Goal: Task Accomplishment & Management: Use online tool/utility

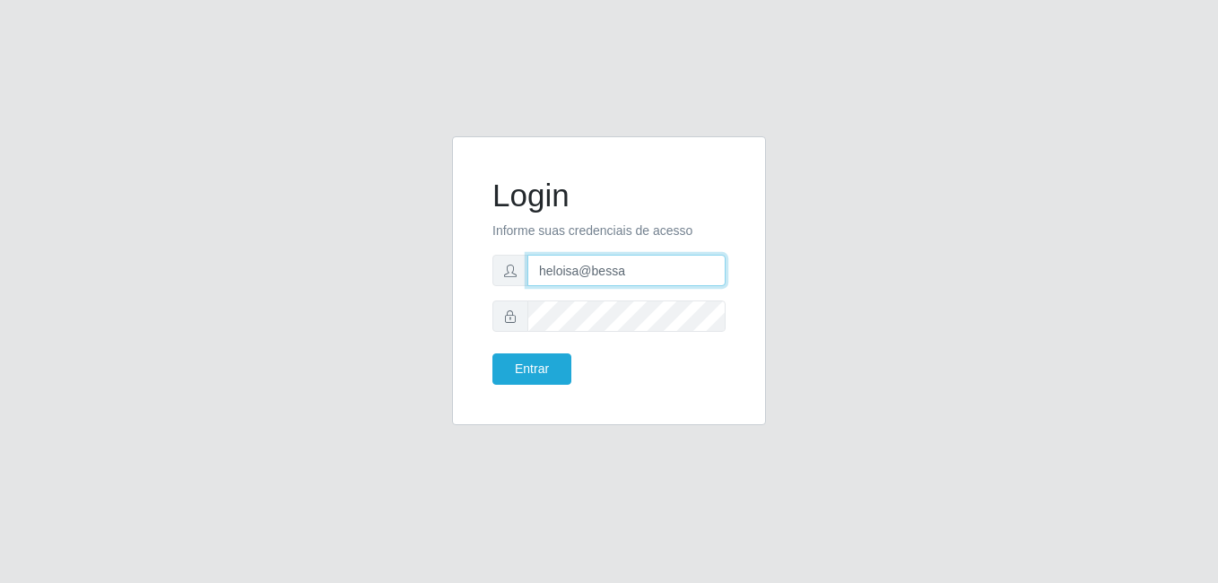
click at [629, 266] on input "heloisa@bessa" at bounding box center [626, 270] width 198 height 31
type input "h"
type input "Raissa@B9"
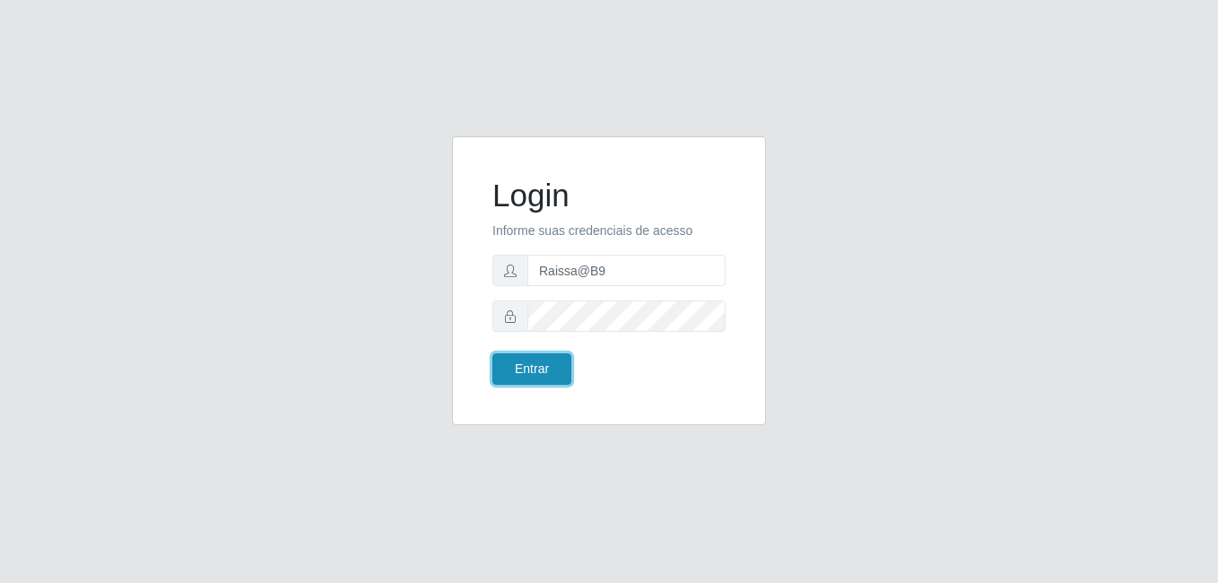
click at [520, 368] on button "Entrar" at bounding box center [531, 368] width 79 height 31
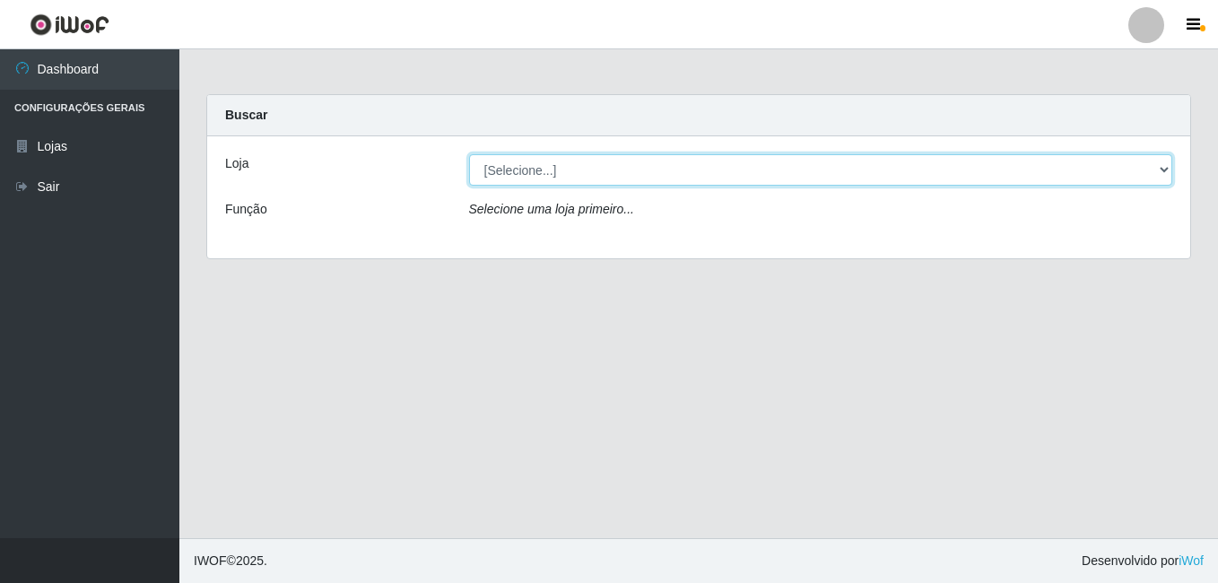
click at [607, 175] on select "[Selecione...] Bemais Supermercados - B9 Bessa" at bounding box center [821, 169] width 704 height 31
select select "410"
click at [469, 154] on select "[Selecione...] Bemais Supermercados - B9 Bessa" at bounding box center [821, 169] width 704 height 31
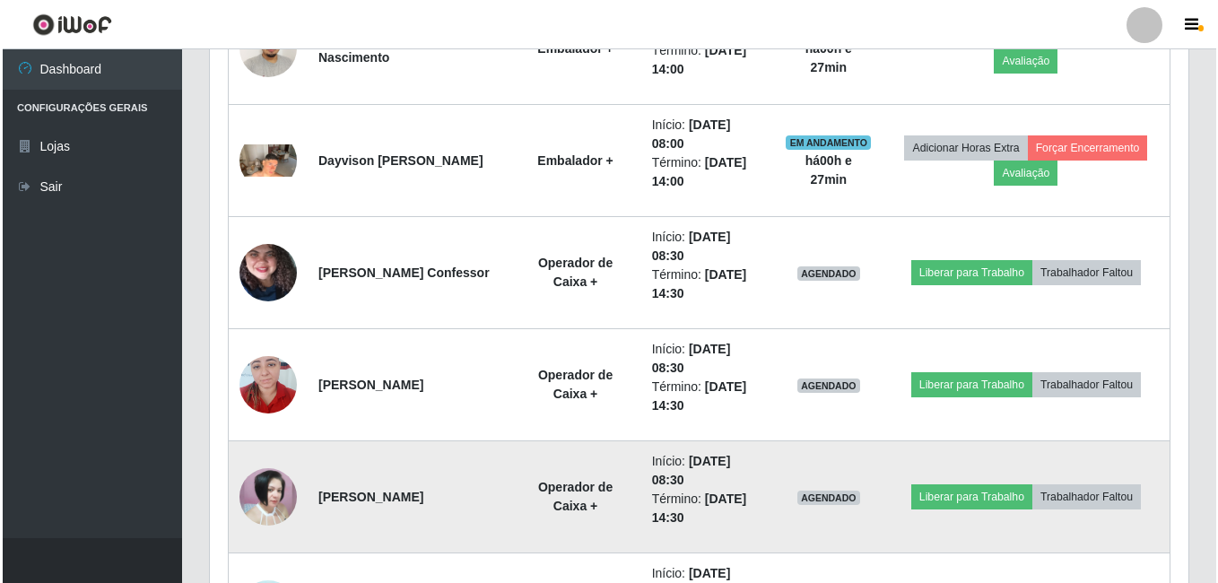
scroll to position [986, 0]
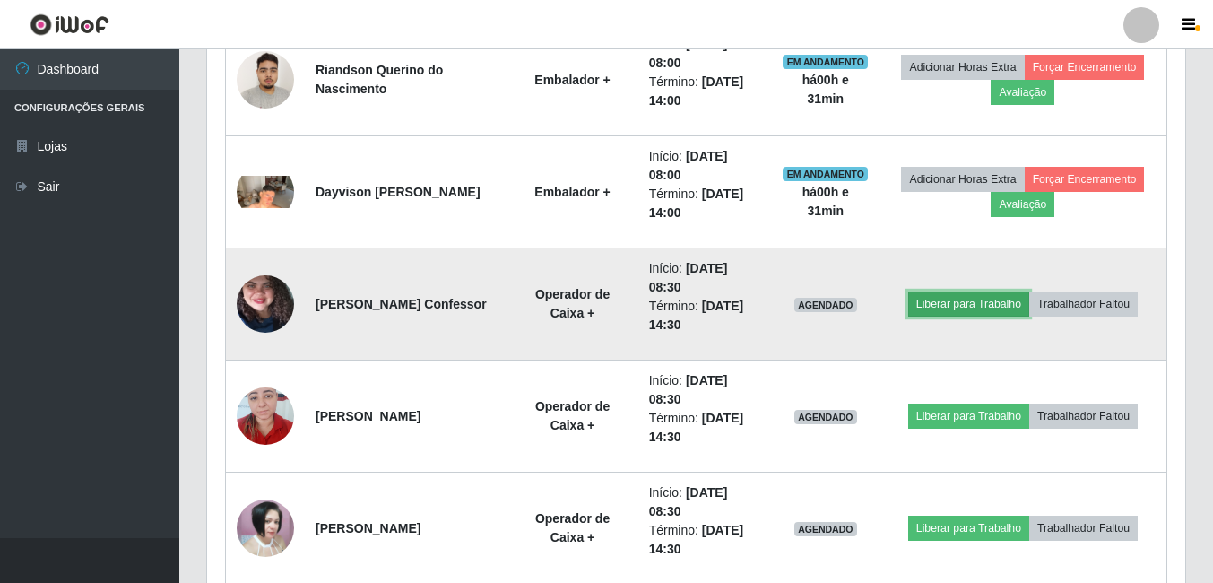
click at [971, 305] on button "Liberar para Trabalho" at bounding box center [968, 303] width 121 height 25
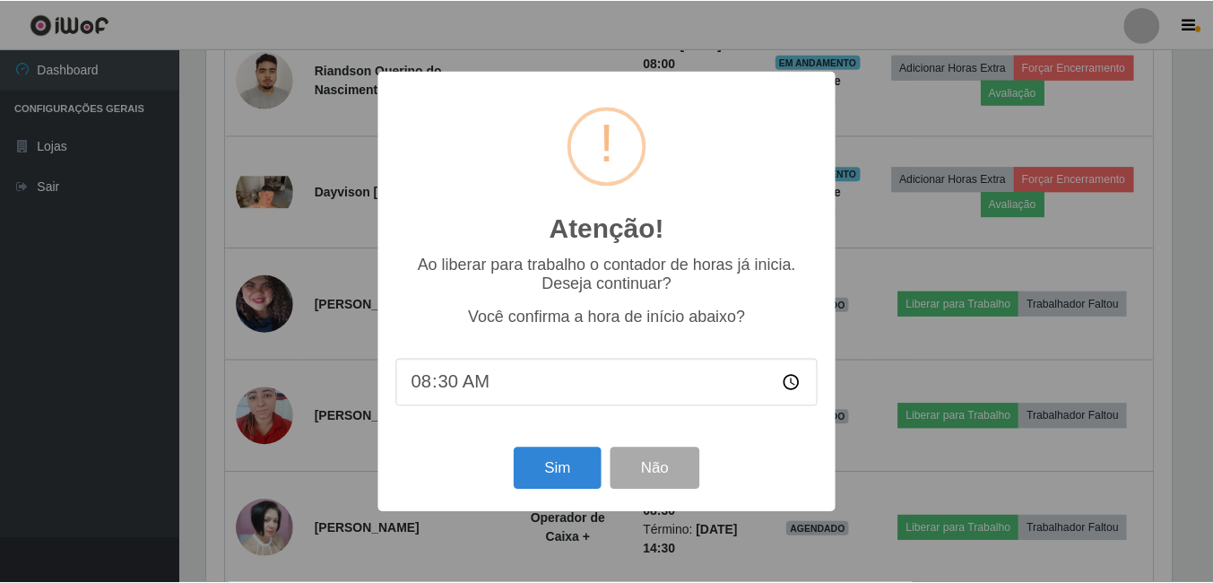
scroll to position [372, 969]
click at [564, 470] on button "Sim" at bounding box center [559, 468] width 87 height 42
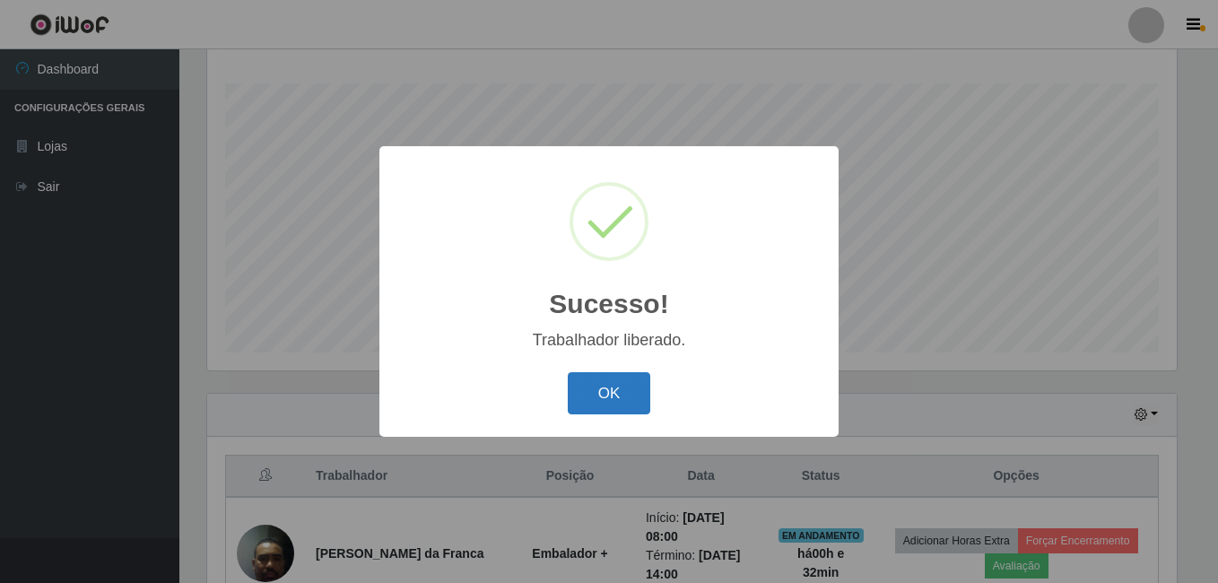
click at [612, 399] on button "OK" at bounding box center [609, 393] width 83 height 42
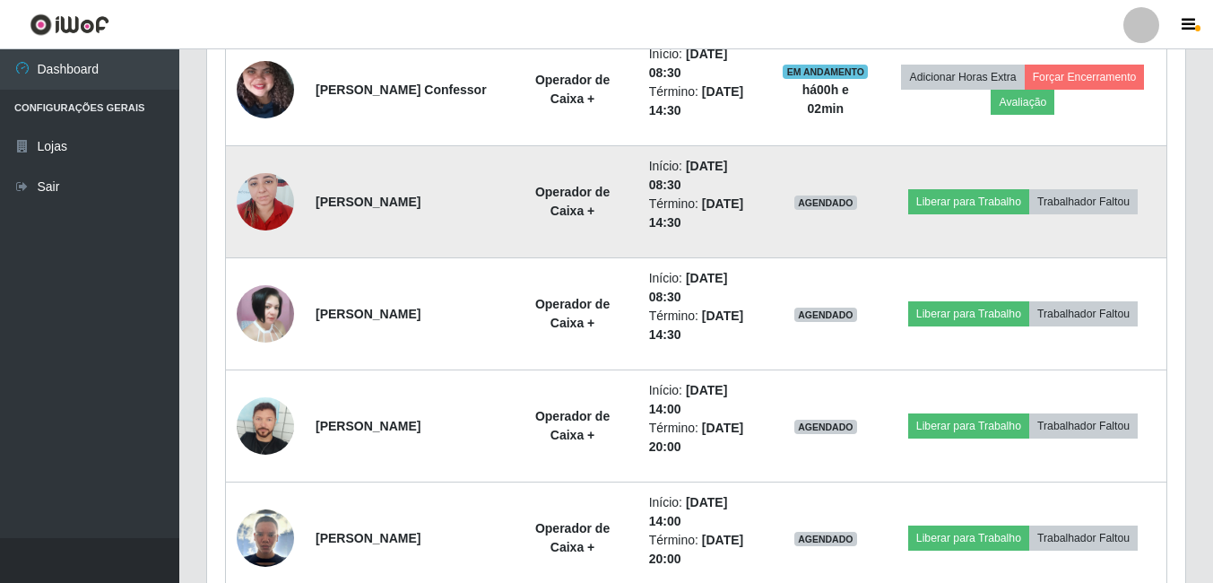
scroll to position [1275, 0]
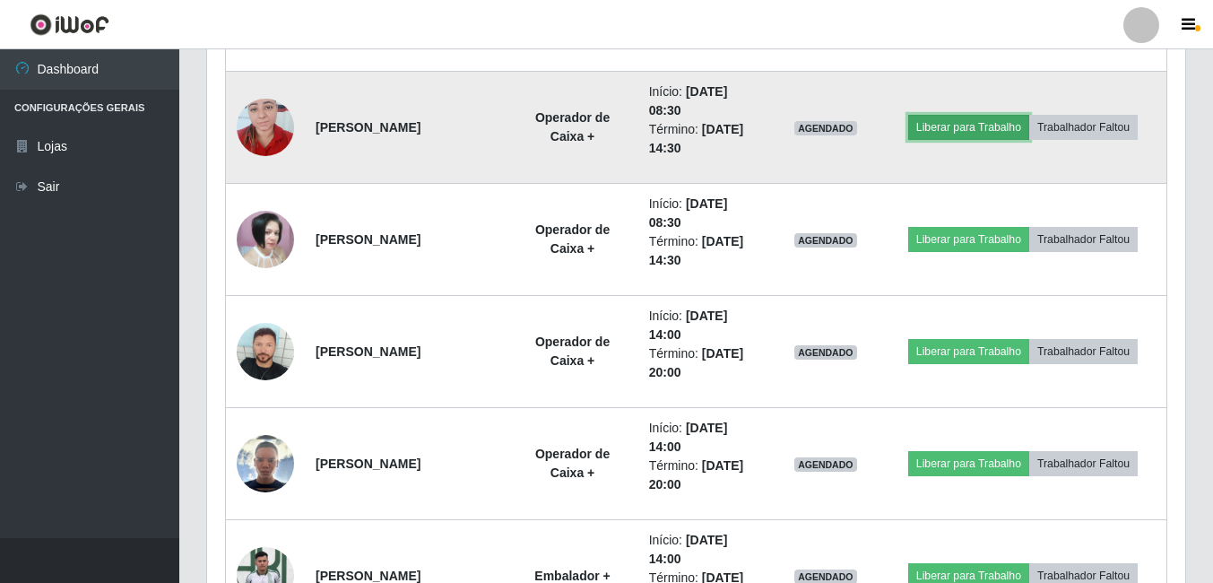
click at [948, 133] on button "Liberar para Trabalho" at bounding box center [968, 127] width 121 height 25
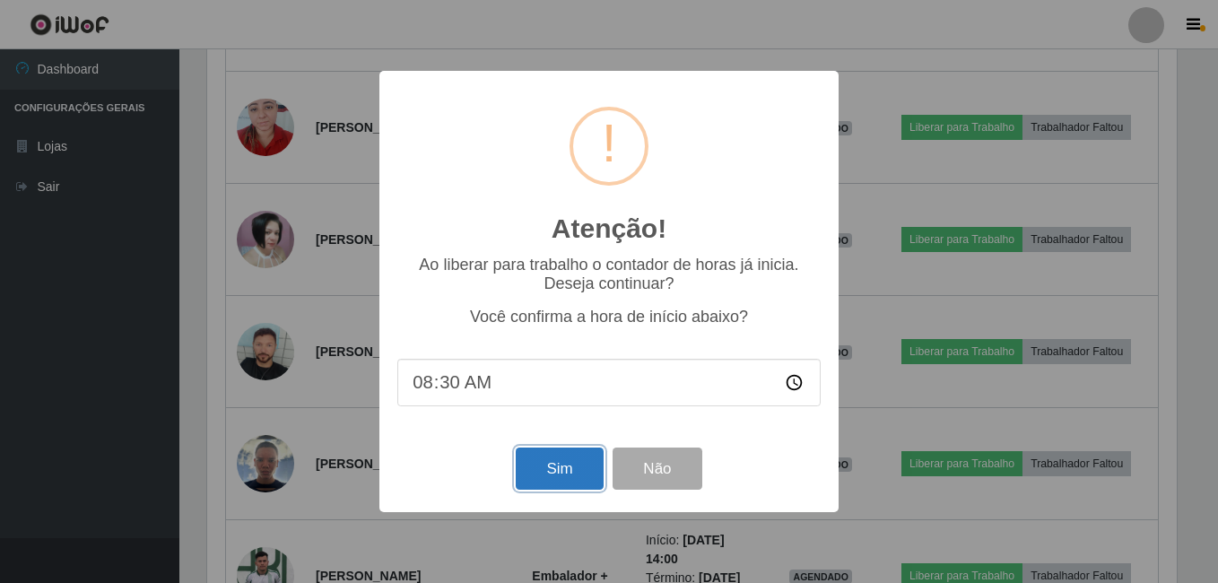
click at [568, 484] on button "Sim" at bounding box center [559, 468] width 87 height 42
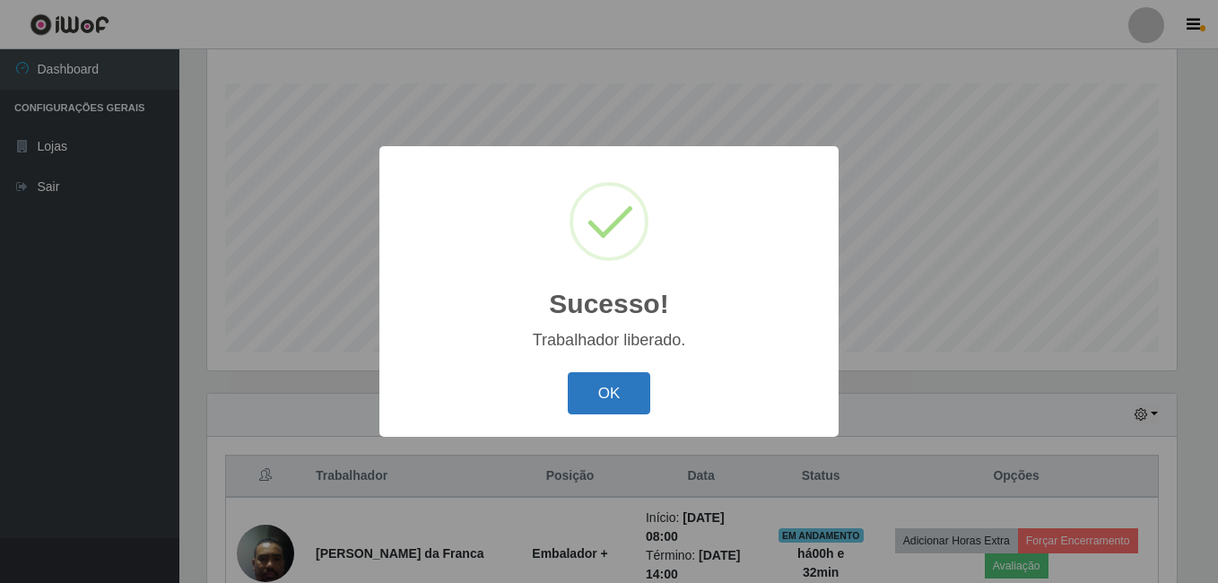
click at [619, 390] on button "OK" at bounding box center [609, 393] width 83 height 42
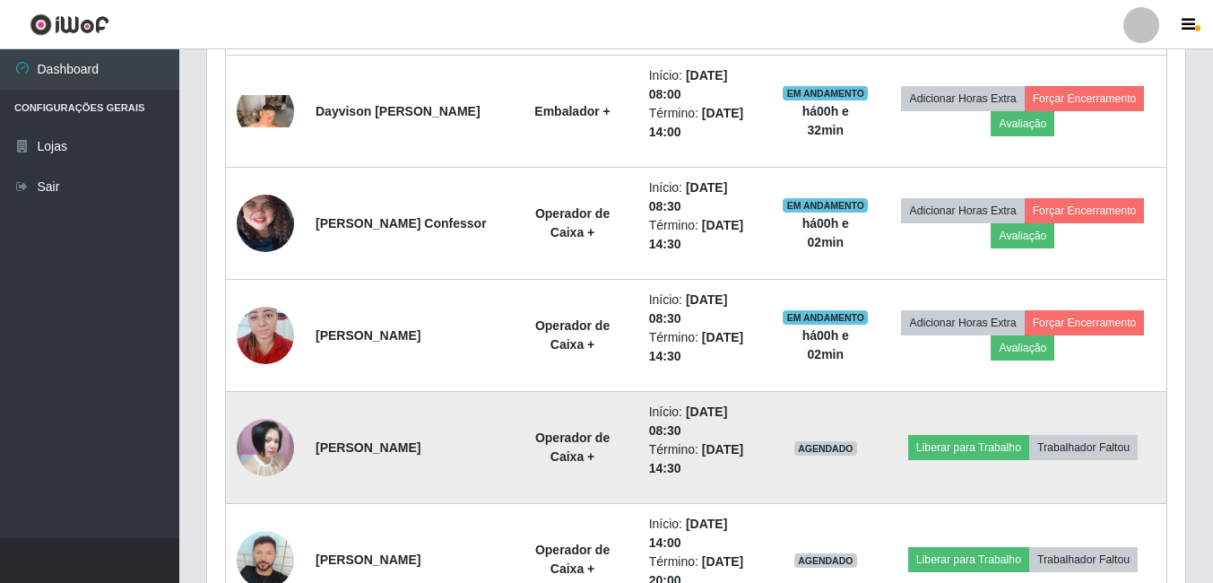
scroll to position [1185, 0]
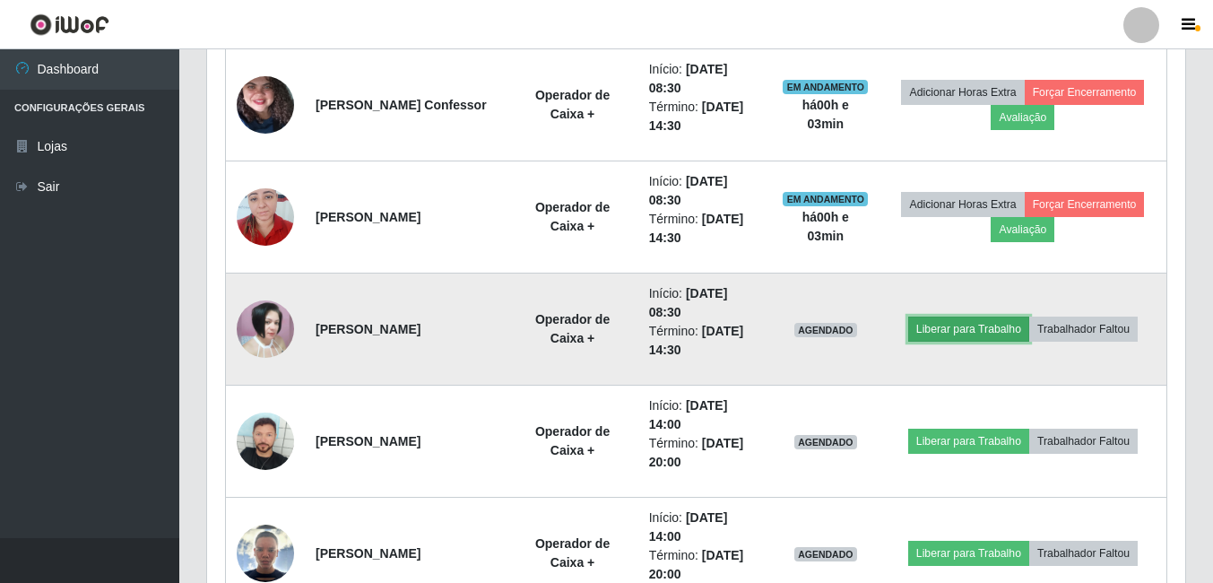
click at [980, 326] on button "Liberar para Trabalho" at bounding box center [968, 329] width 121 height 25
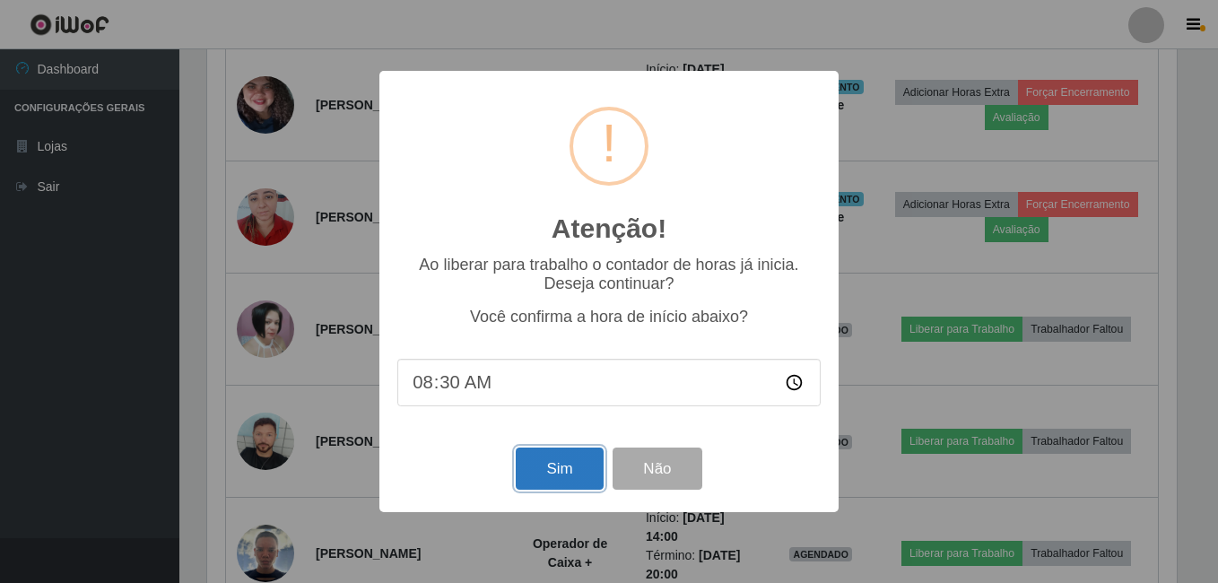
click at [564, 476] on button "Sim" at bounding box center [559, 468] width 87 height 42
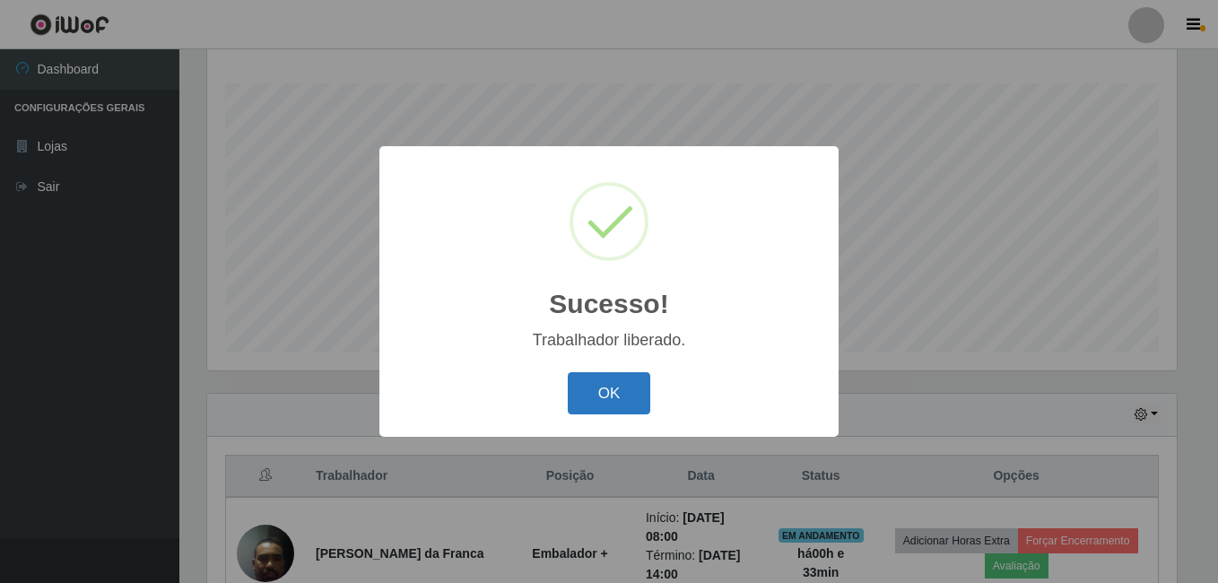
click at [617, 400] on button "OK" at bounding box center [609, 393] width 83 height 42
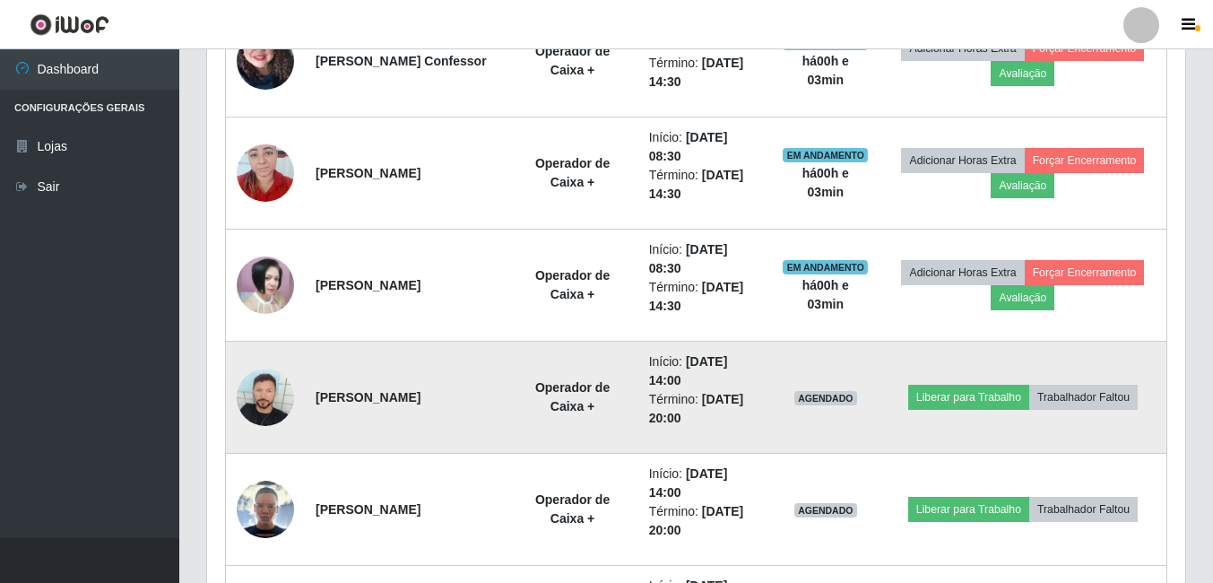
scroll to position [1185, 0]
